Goal: Task Accomplishment & Management: Use online tool/utility

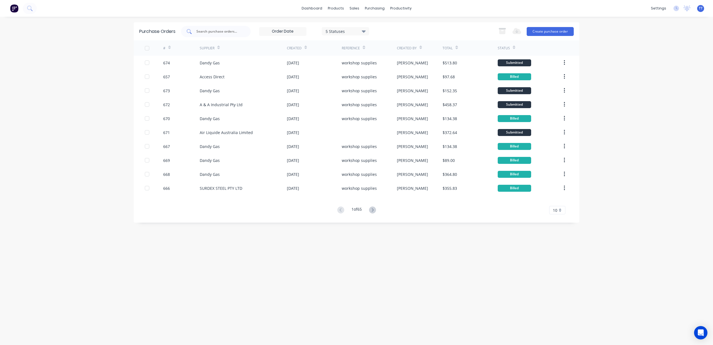
click at [215, 32] on input "text" at bounding box center [219, 32] width 46 height 6
type input "656"
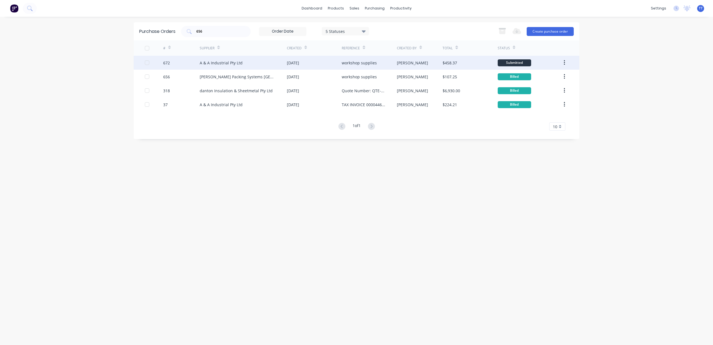
click at [215, 62] on div "A & A Industrial Pty Ltd" at bounding box center [221, 63] width 43 height 6
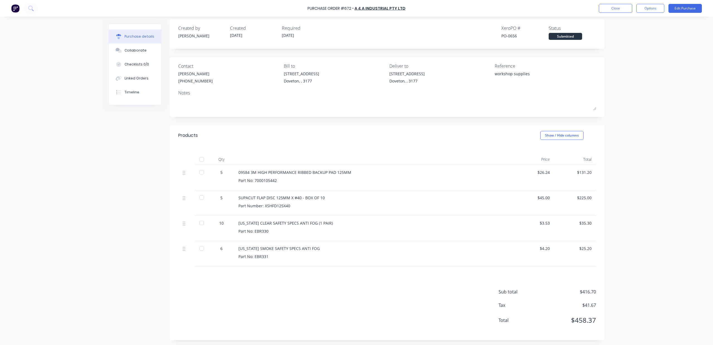
scroll to position [6, 0]
click at [683, 10] on button "Edit Purchase" at bounding box center [685, 8] width 33 height 9
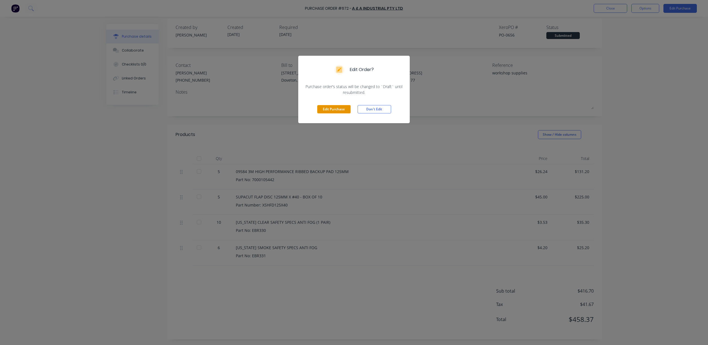
click at [335, 107] on button "Edit Purchase" at bounding box center [333, 109] width 33 height 8
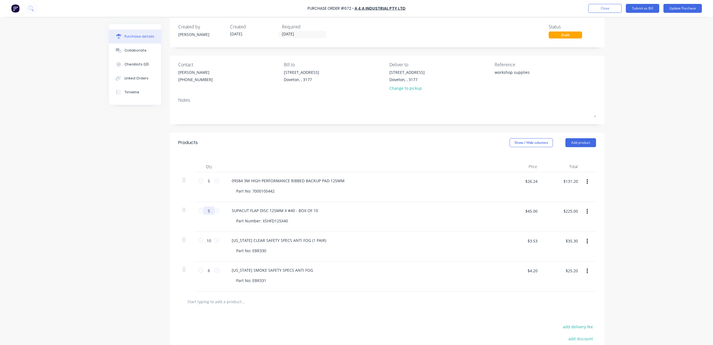
click at [206, 209] on input "5" at bounding box center [208, 210] width 11 height 8
type textarea "x"
type input "50"
type textarea "x"
type input "$2,250.00"
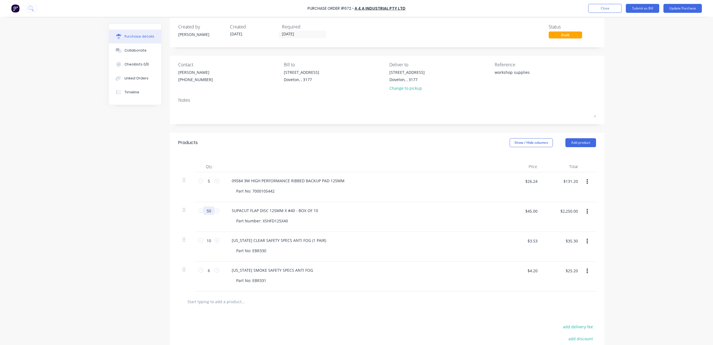
type input "50"
type textarea "x"
type input "6.92"
type textarea "x"
type input "$6.92"
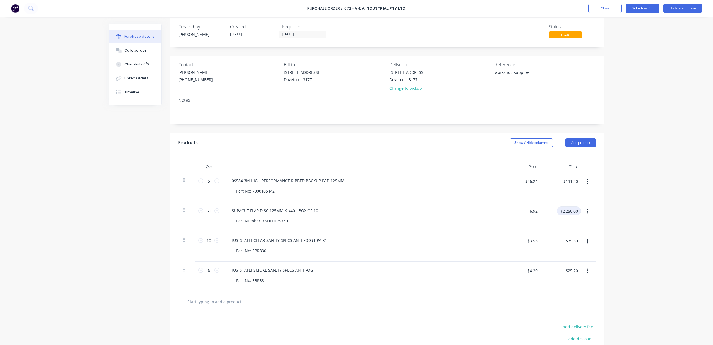
type input "$346.00"
click at [603, 262] on div "Purchase details Collaborate Checklists 0/0 Linked Orders Timeline Created by […" at bounding box center [356, 158] width 507 height 317
click at [206, 214] on input "50" at bounding box center [208, 210] width 11 height 8
type textarea "x"
type input "5"
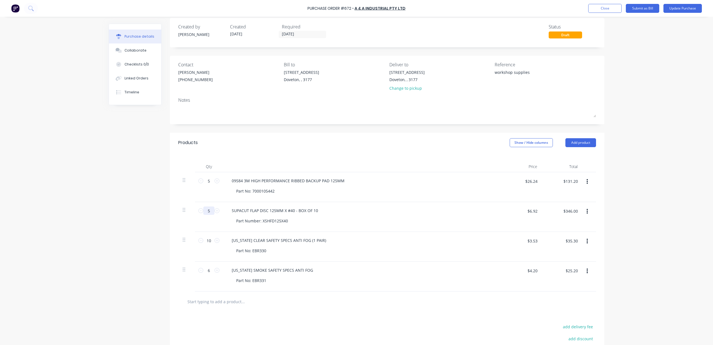
type textarea "x"
type input "$34.60"
type input "5"
type textarea "x"
drag, startPoint x: 534, startPoint y: 213, endPoint x: 515, endPoint y: 207, distance: 19.4
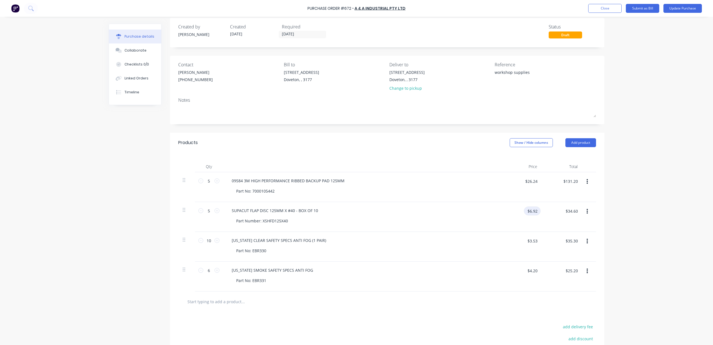
click at [515, 207] on div "$6.92 $6.92" at bounding box center [523, 212] width 35 height 13
type input "45"
type textarea "x"
type input "$45.00"
type input "$225.00"
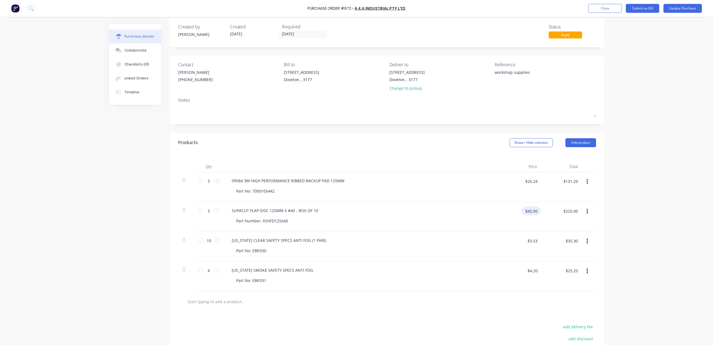
type textarea "x"
click at [533, 209] on input "$45.00" at bounding box center [531, 210] width 19 height 9
type input "69.20"
type textarea "x"
type input "$69.20"
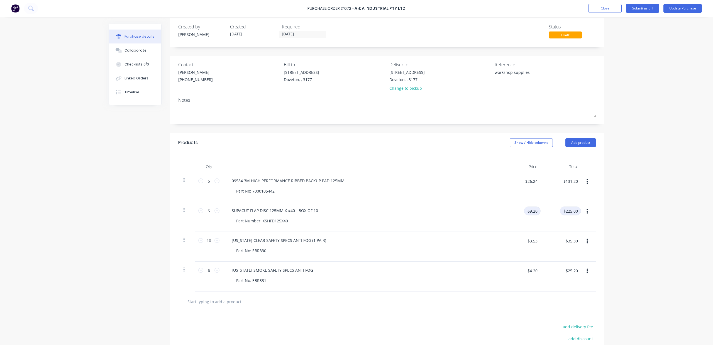
type input "$346.00"
click at [542, 252] on div "$35.30 $35.30" at bounding box center [562, 247] width 40 height 30
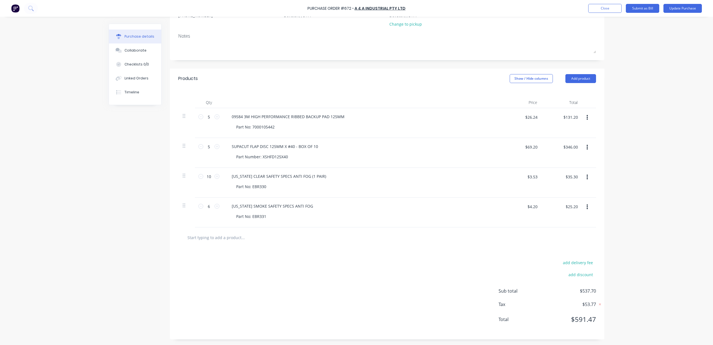
scroll to position [34, 0]
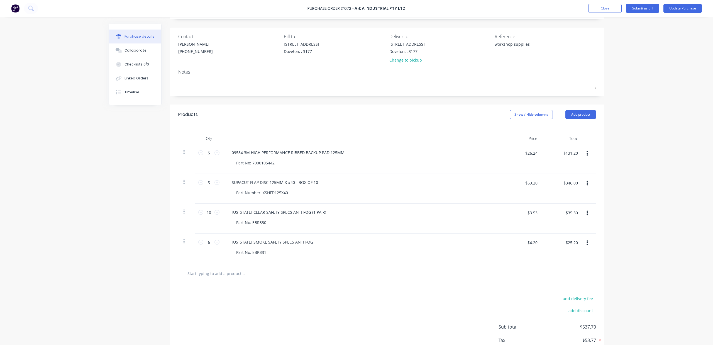
type textarea "x"
click at [524, 217] on div "$3.53 $3.53" at bounding box center [532, 212] width 17 height 9
type input "3.6"
type textarea "x"
type input "$3.60"
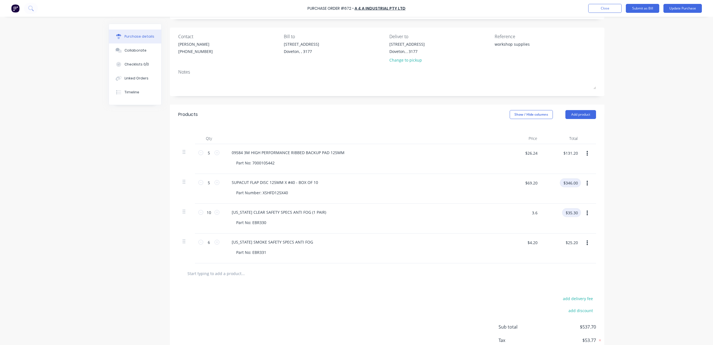
type input "$36.00"
type textarea "x"
click at [537, 241] on input "$4.20" at bounding box center [532, 242] width 17 height 9
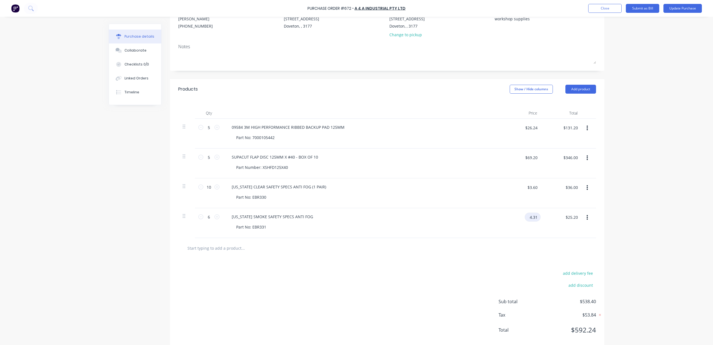
scroll to position [71, 0]
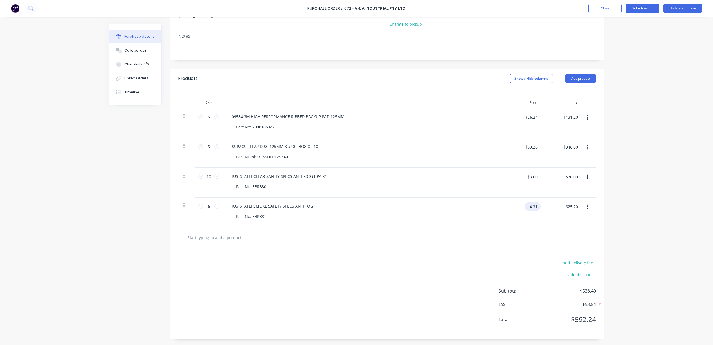
type input "4.31"
type textarea "x"
type input "$4.31"
type input "$25.86"
click at [499, 243] on div at bounding box center [387, 237] width 418 height 20
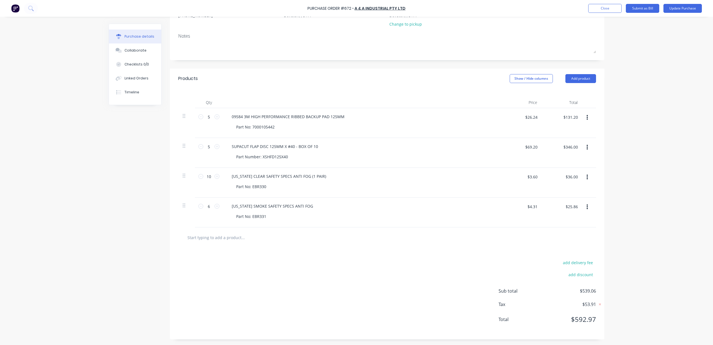
scroll to position [0, 0]
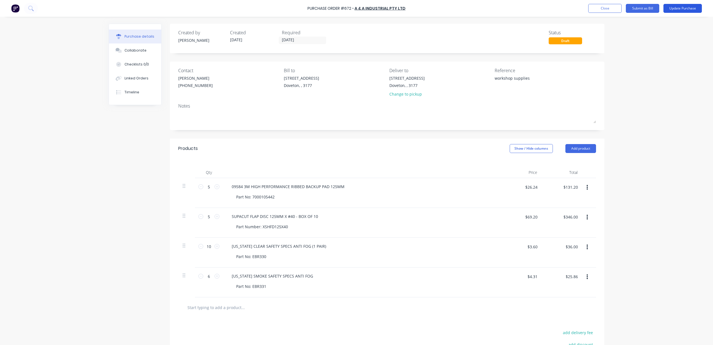
click at [689, 8] on button "Update Purchase" at bounding box center [683, 8] width 38 height 9
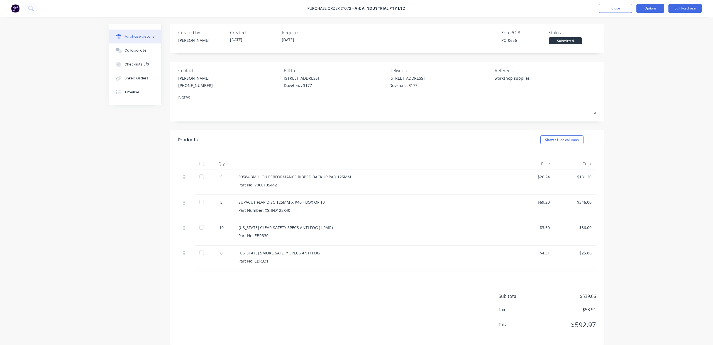
click at [663, 8] on button "Options" at bounding box center [651, 8] width 28 height 9
click at [634, 21] on div "Print / Email" at bounding box center [637, 23] width 43 height 8
click at [640, 36] on div "With pricing" at bounding box center [637, 34] width 43 height 8
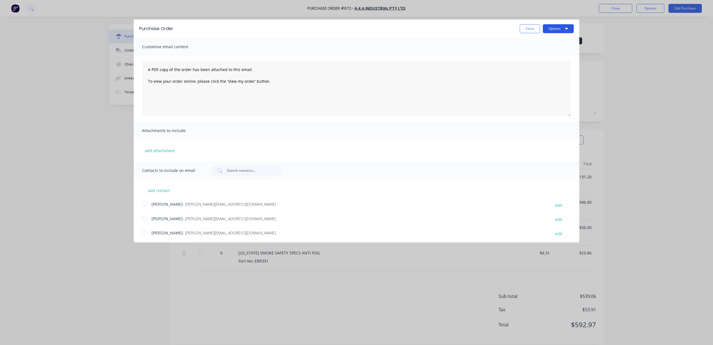
click at [544, 30] on button "Options" at bounding box center [558, 28] width 31 height 9
click at [535, 45] on div "Print" at bounding box center [547, 43] width 43 height 8
click at [520, 26] on button "Close" at bounding box center [530, 28] width 20 height 9
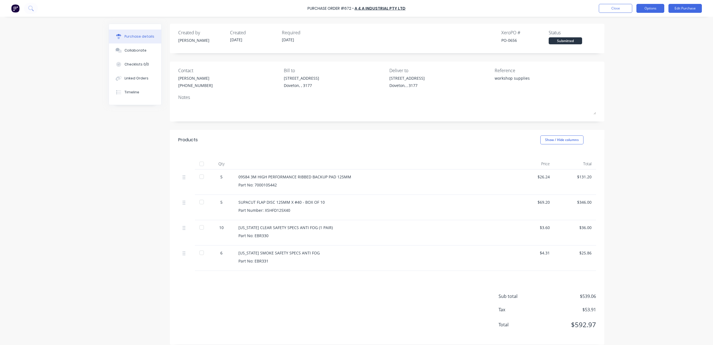
click at [645, 11] on button "Options" at bounding box center [651, 8] width 28 height 9
click at [644, 35] on div "Convert to Bill" at bounding box center [637, 34] width 43 height 8
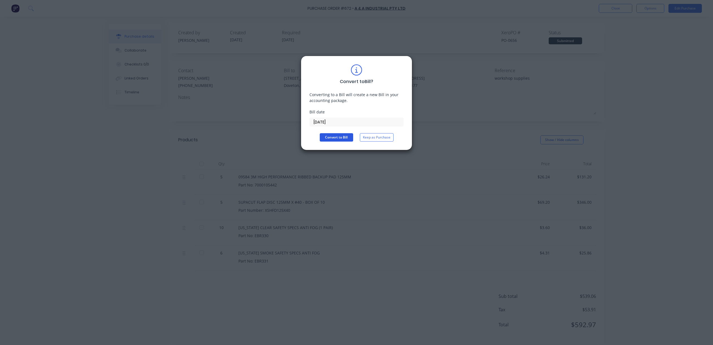
click at [339, 139] on button "Convert to Bill" at bounding box center [336, 137] width 33 height 8
type textarea "x"
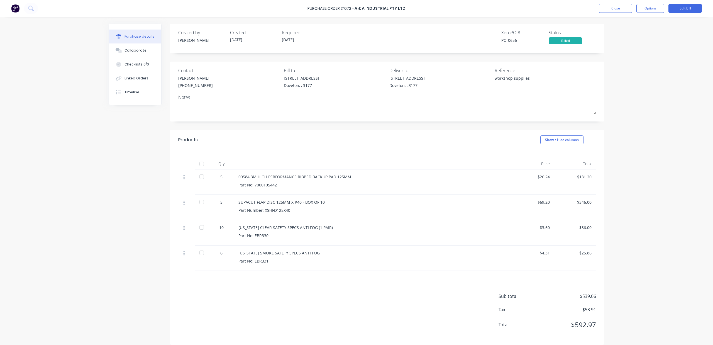
click at [633, 3] on div "Purchase Order #672 - A & A Industrial Pty Ltd Close Options Edit Bill" at bounding box center [356, 8] width 713 height 17
click at [620, 8] on button "Close" at bounding box center [615, 8] width 33 height 9
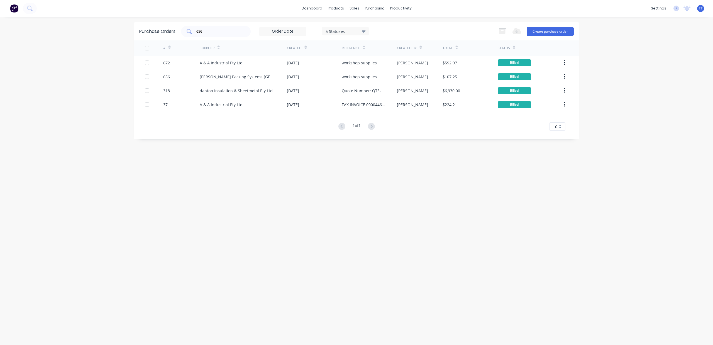
drag, startPoint x: 245, startPoint y: 32, endPoint x: 193, endPoint y: 36, distance: 52.2
click at [193, 36] on div "656" at bounding box center [216, 31] width 70 height 11
type input "6"
type input "9"
type input "673"
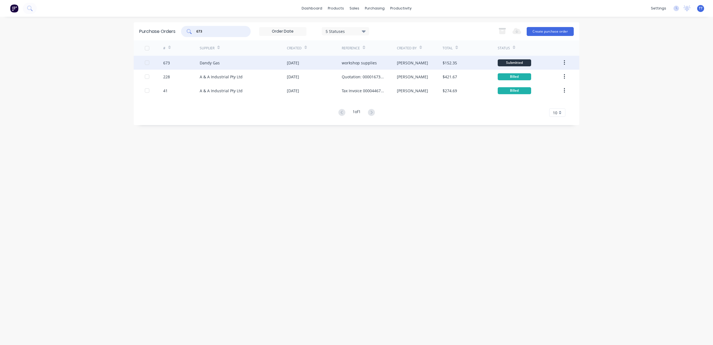
click at [238, 64] on div "Dandy Gas" at bounding box center [243, 63] width 87 height 14
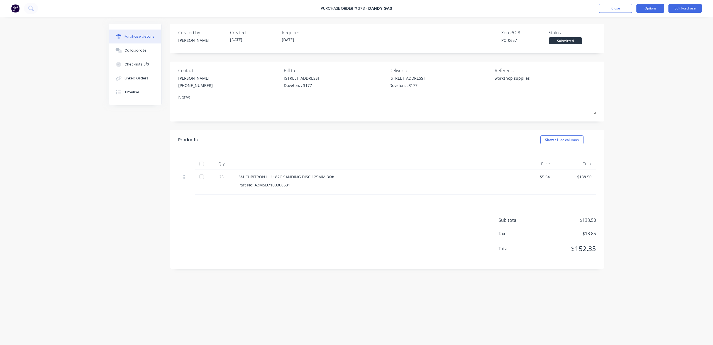
click at [643, 11] on button "Options" at bounding box center [651, 8] width 28 height 9
click at [633, 21] on div "Print / Email" at bounding box center [637, 23] width 43 height 8
click at [627, 35] on div "With pricing" at bounding box center [637, 34] width 43 height 8
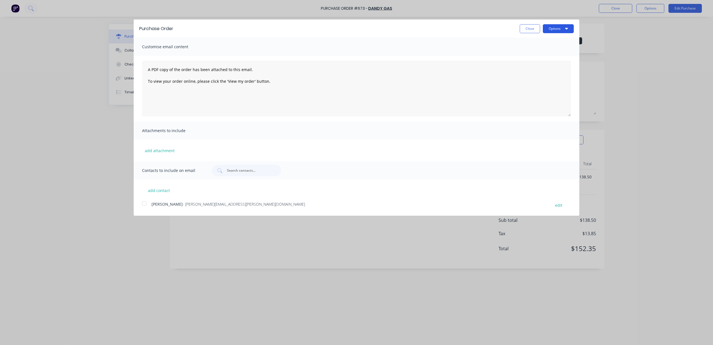
click at [570, 28] on button "Options" at bounding box center [558, 28] width 31 height 9
click at [554, 43] on div "Print" at bounding box center [547, 43] width 43 height 8
click at [535, 28] on button "Close" at bounding box center [530, 28] width 20 height 9
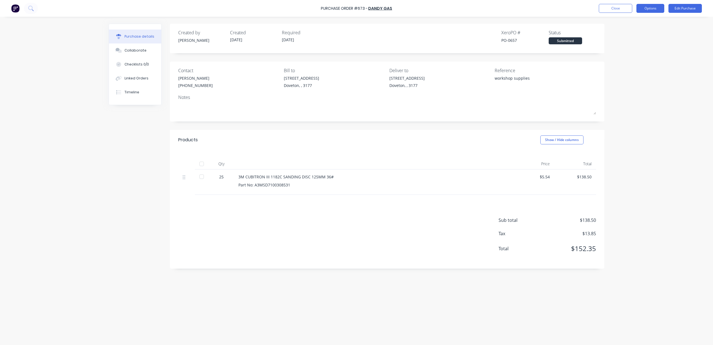
click at [660, 6] on button "Options" at bounding box center [651, 8] width 28 height 9
click at [640, 32] on div "Convert to Bill" at bounding box center [637, 34] width 43 height 8
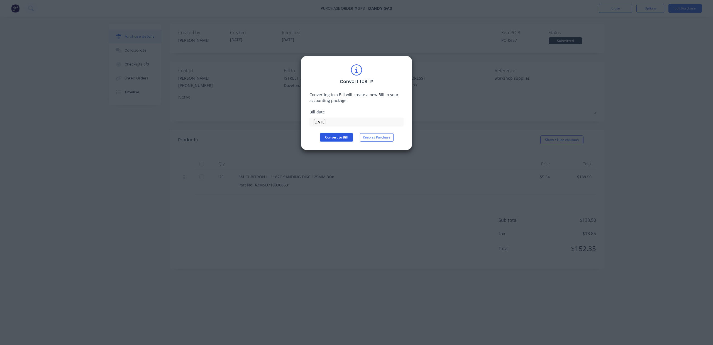
click at [334, 137] on button "Convert to Bill" at bounding box center [336, 137] width 33 height 8
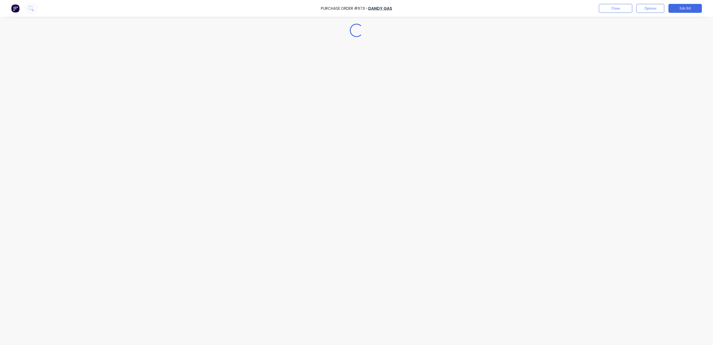
type textarea "x"
